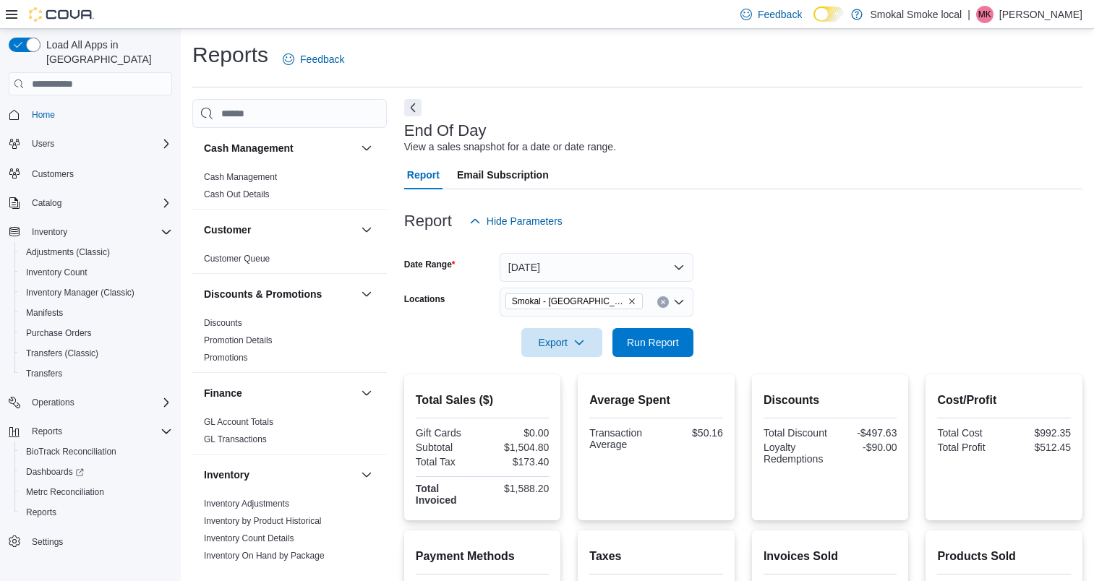
scroll to position [249, 0]
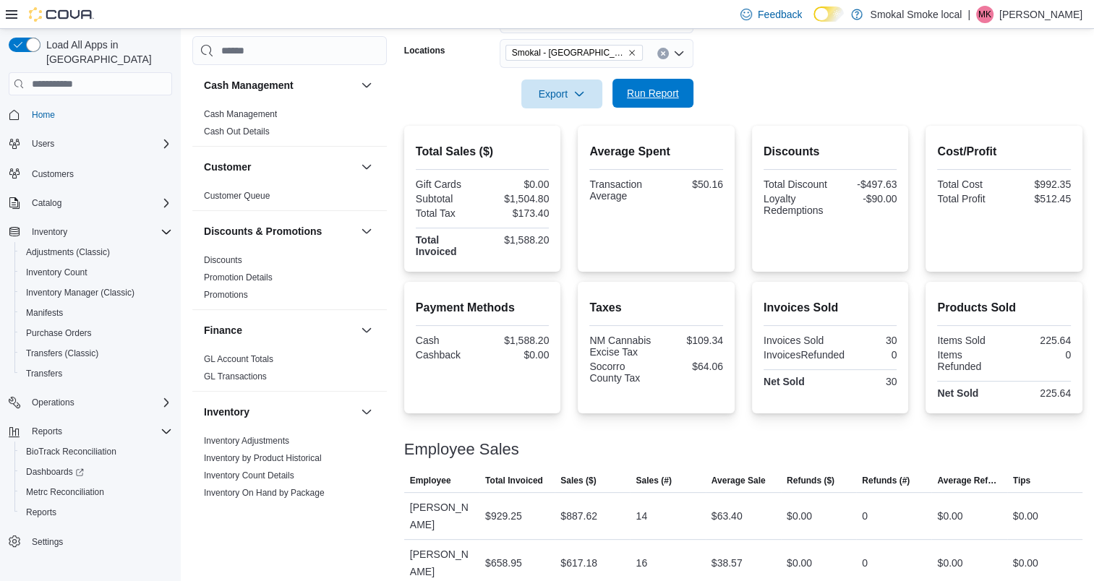
click at [657, 93] on span "Run Report" at bounding box center [653, 93] width 52 height 14
click at [628, 52] on icon "Remove Smokal - Socorro from selection in this group" at bounding box center [632, 52] width 9 height 9
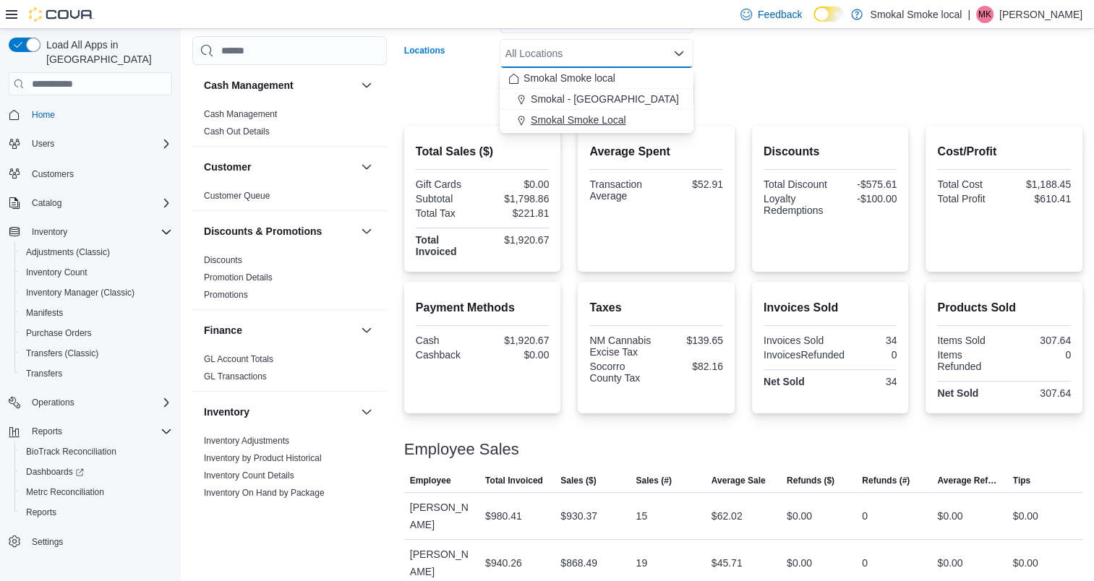
click at [609, 118] on span "Smokal Smoke Local" at bounding box center [578, 120] width 95 height 14
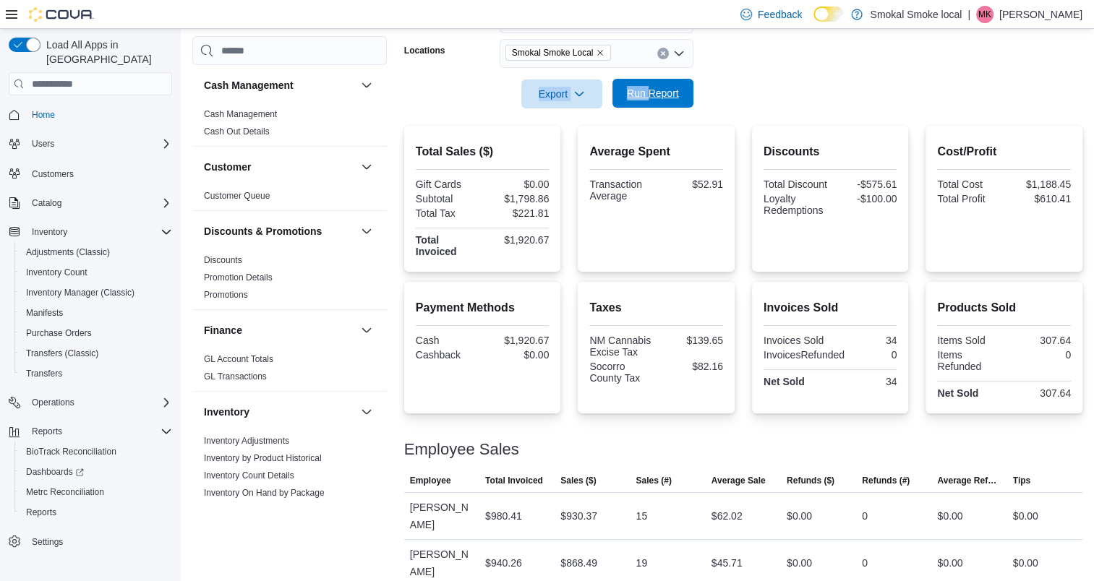
drag, startPoint x: 735, startPoint y: 78, endPoint x: 645, endPoint y: 93, distance: 91.7
click at [645, 93] on form "Date Range [DATE] Locations [GEOGRAPHIC_DATA] Smoke Local Export Run Report" at bounding box center [743, 47] width 678 height 121
click at [645, 93] on span "Run Report" at bounding box center [653, 93] width 52 height 14
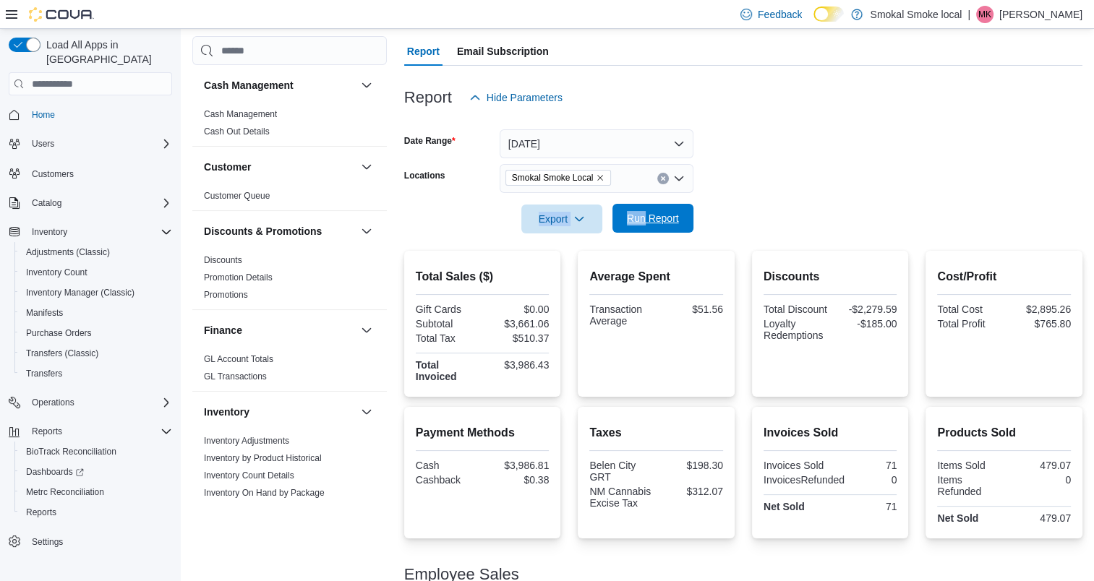
scroll to position [118, 0]
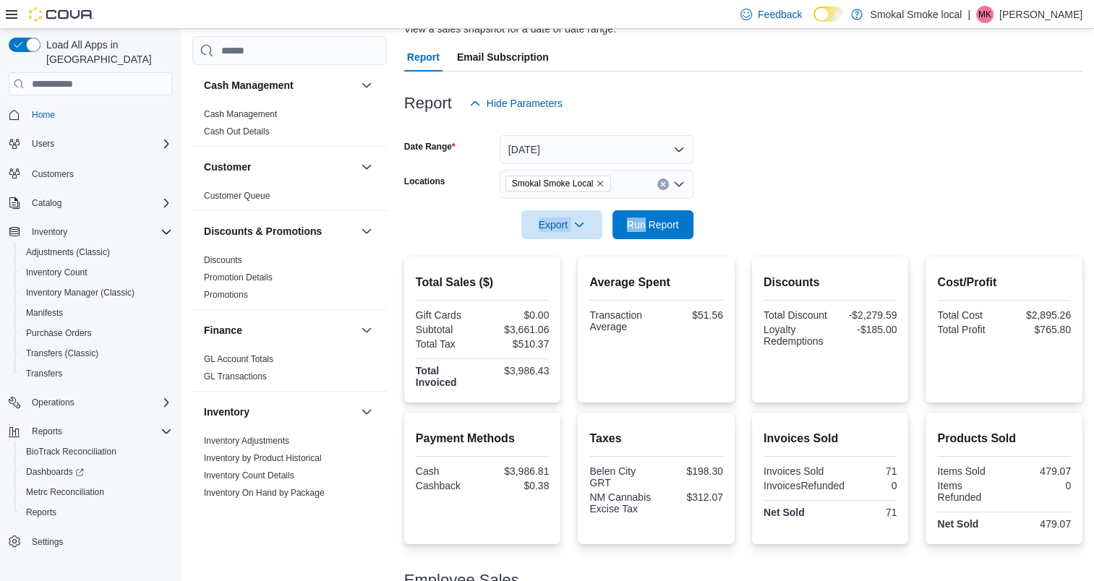
click at [599, 182] on icon "Remove Smokal Smoke Local from selection in this group" at bounding box center [601, 184] width 6 height 6
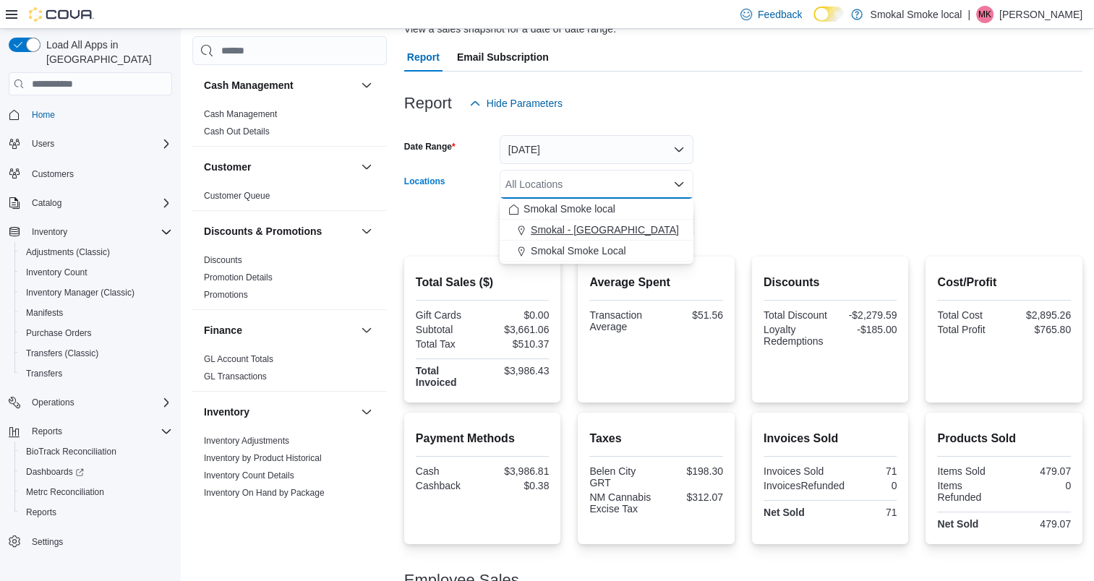
click at [600, 228] on span "Smokal - [GEOGRAPHIC_DATA]" at bounding box center [605, 230] width 148 height 14
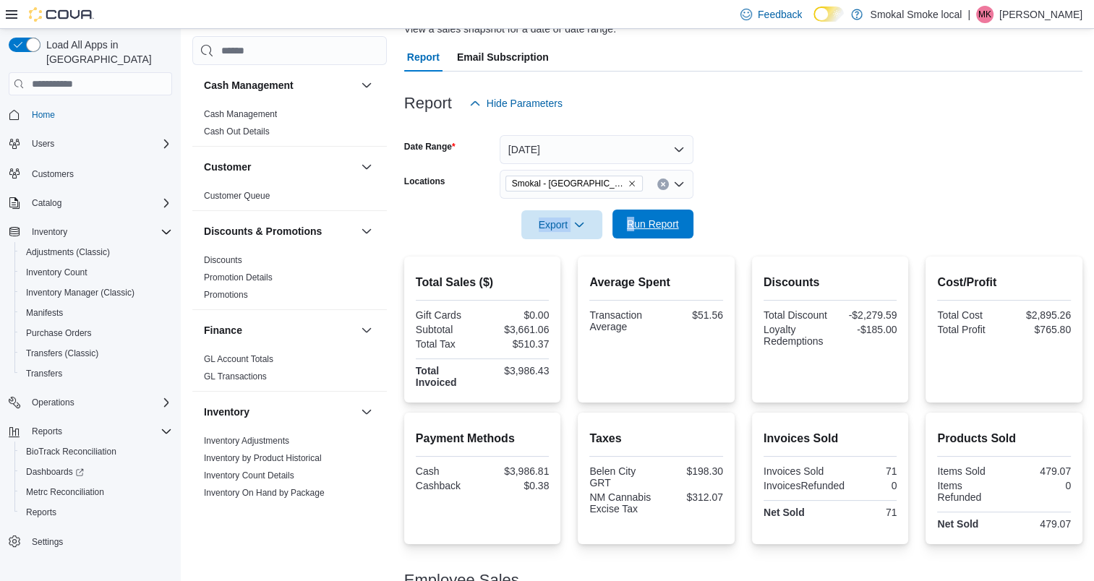
drag, startPoint x: 775, startPoint y: 201, endPoint x: 634, endPoint y: 229, distance: 143.7
click at [634, 229] on form "Date Range [DATE] Locations [GEOGRAPHIC_DATA] - [GEOGRAPHIC_DATA] Export Run Re…" at bounding box center [743, 178] width 678 height 121
click at [634, 229] on span "Run Report" at bounding box center [653, 224] width 52 height 14
click at [652, 222] on span "Run Report" at bounding box center [653, 224] width 52 height 14
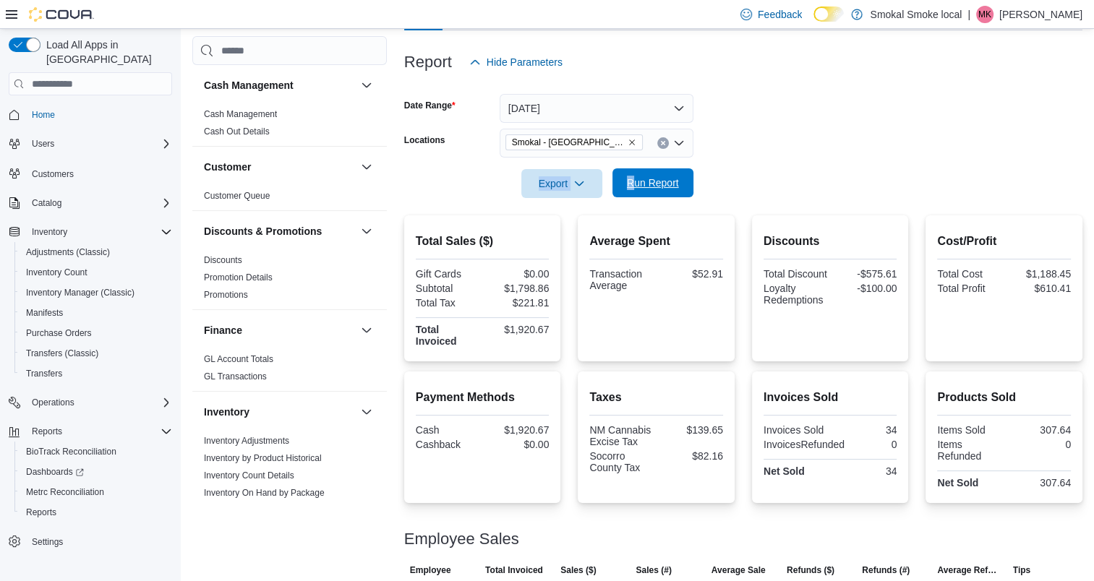
scroll to position [249, 0]
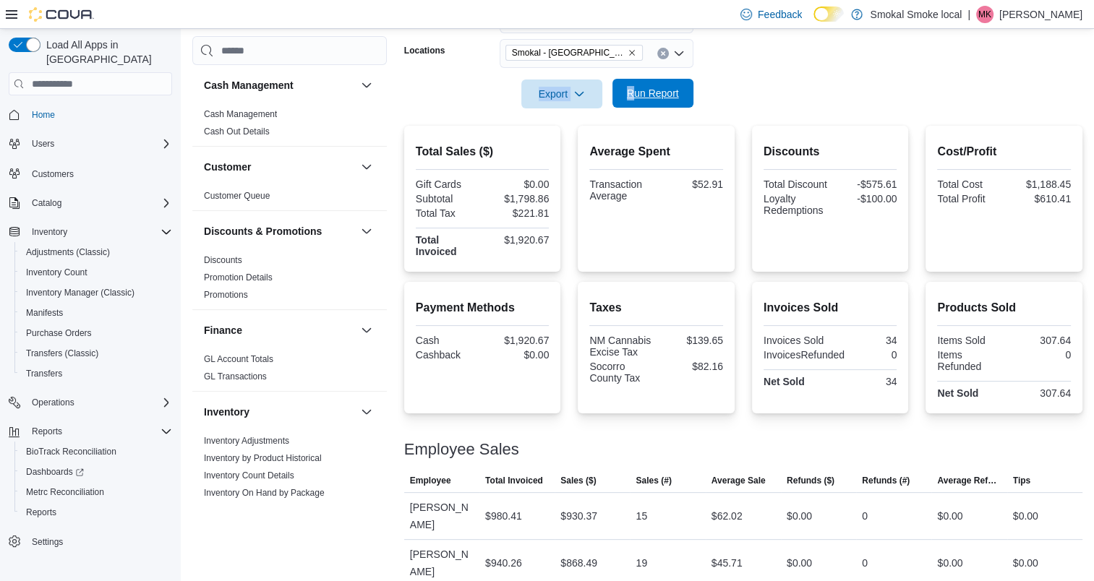
click at [643, 93] on span "Run Report" at bounding box center [653, 93] width 52 height 14
click at [628, 48] on icon "Remove Smokal - Socorro from selection in this group" at bounding box center [632, 52] width 9 height 9
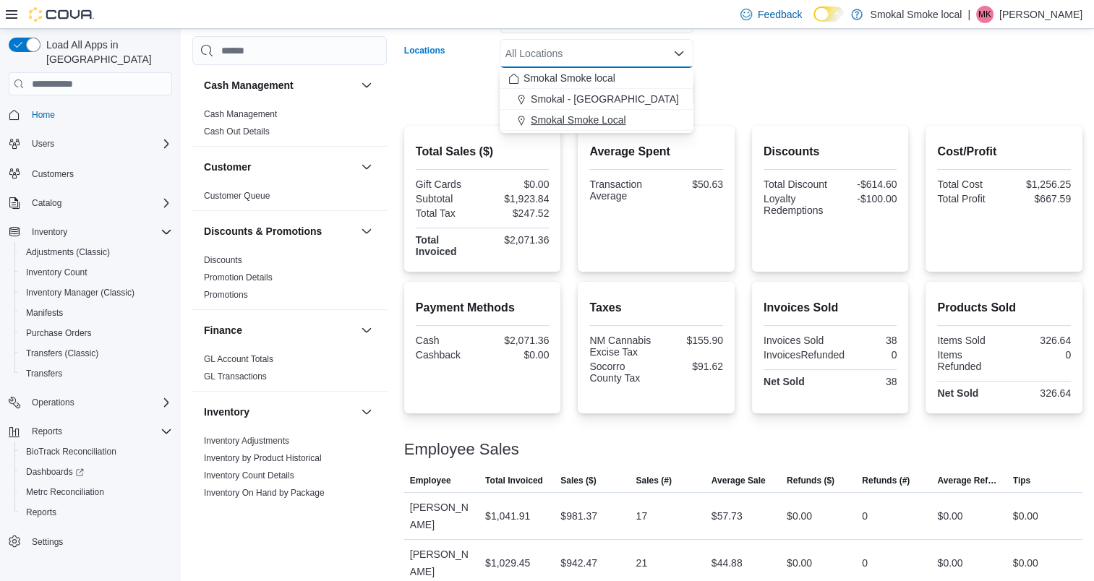
click at [610, 124] on span "Smokal Smoke Local" at bounding box center [578, 120] width 95 height 14
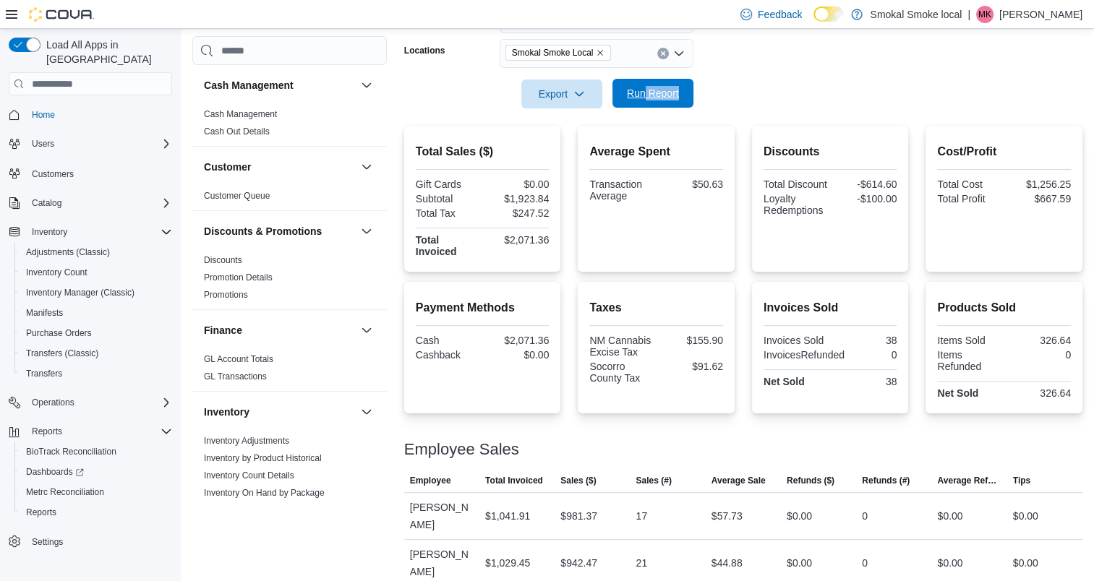
drag, startPoint x: 610, startPoint y: 124, endPoint x: 645, endPoint y: 93, distance: 46.6
click at [645, 93] on div "Report Hide Parameters Date Range [DATE] Locations Smokal Smoke Local Export Ru…" at bounding box center [743, 264] width 678 height 646
click at [645, 93] on span "Run Report" at bounding box center [653, 93] width 52 height 14
click at [598, 50] on icon "Remove Smokal Smoke Local from selection in this group" at bounding box center [601, 53] width 6 height 6
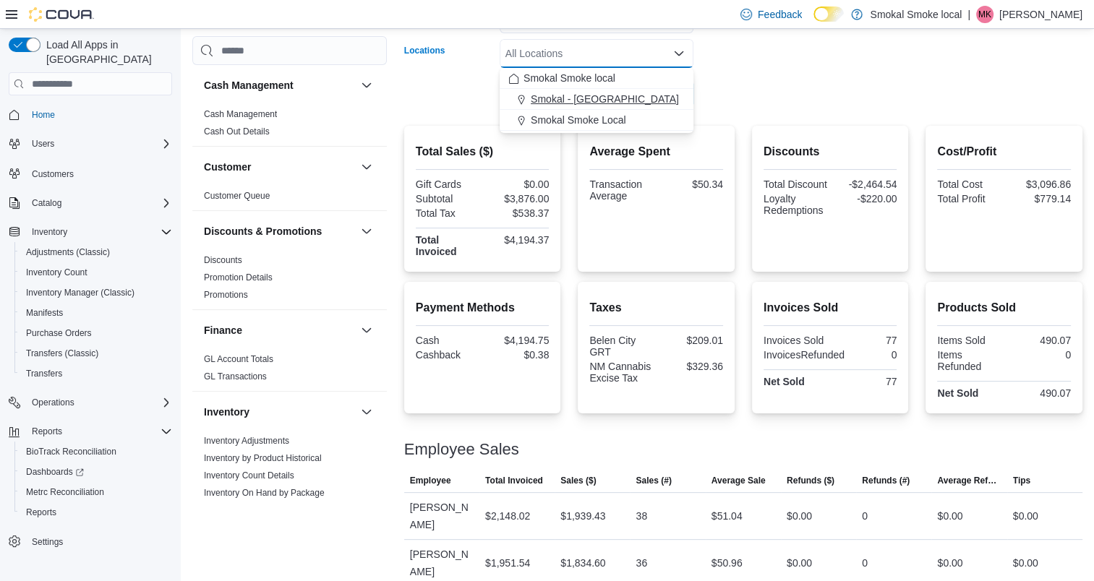
click at [586, 95] on span "Smokal - [GEOGRAPHIC_DATA]" at bounding box center [605, 99] width 148 height 14
click at [741, 85] on form "Date Range [DATE] Locations [GEOGRAPHIC_DATA] - [GEOGRAPHIC_DATA] Combo box. Se…" at bounding box center [743, 47] width 678 height 121
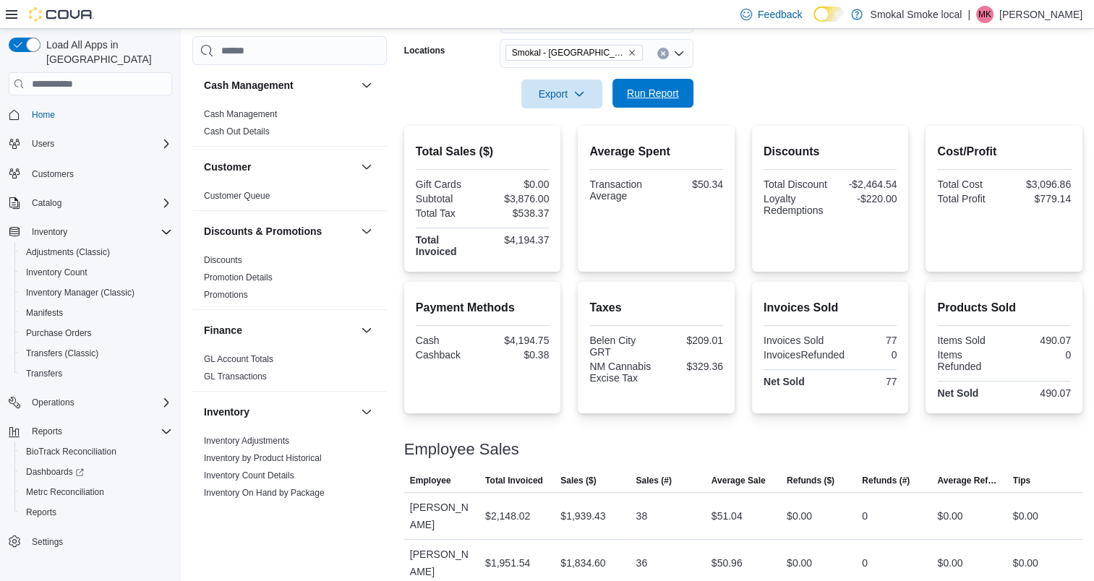
click at [633, 93] on span "Run Report" at bounding box center [653, 93] width 52 height 14
